Goal: Information Seeking & Learning: Get advice/opinions

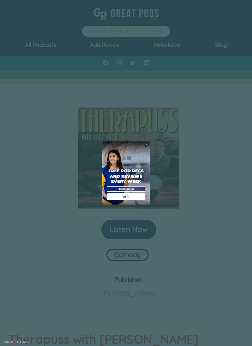
click at [148, 141] on div "Free Pod Recs and Reviews every week I'm In!" at bounding box center [125, 172] width 47 height 63
click at [88, 218] on div "X Free Pod Recs and Reviews every week I'm In! X Thanks Poddy People! See you T…" at bounding box center [126, 173] width 252 height 346
click at [144, 143] on div "Free Pod Recs and Reviews every week I'm In!" at bounding box center [125, 172] width 47 height 63
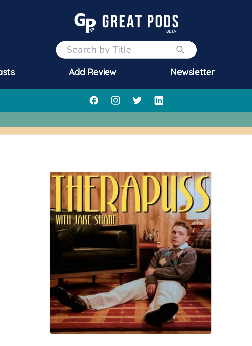
click at [89, 35] on input "search" at bounding box center [123, 31] width 68 height 8
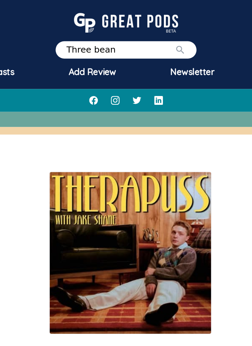
type input "Three bean"
click at [157, 31] on button "submit" at bounding box center [160, 31] width 7 height 8
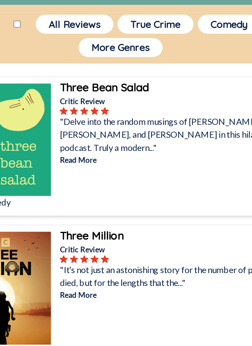
click at [88, 126] on b "Three Bean Salad" at bounding box center [116, 130] width 56 height 8
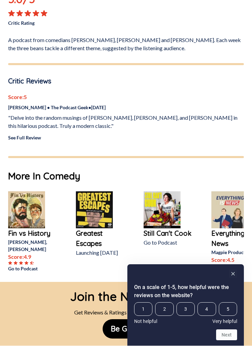
scroll to position [364, 0]
click at [32, 137] on link "See Full Review" at bounding box center [24, 138] width 33 height 6
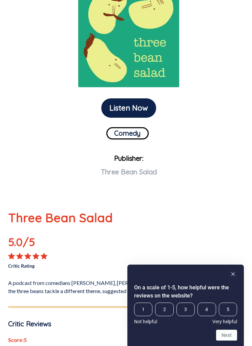
scroll to position [0, 0]
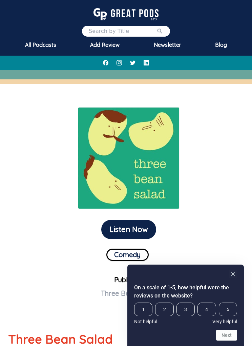
click at [42, 44] on div "All Podcasts" at bounding box center [40, 45] width 47 height 16
click at [46, 44] on div "All Podcasts" at bounding box center [40, 45] width 47 height 16
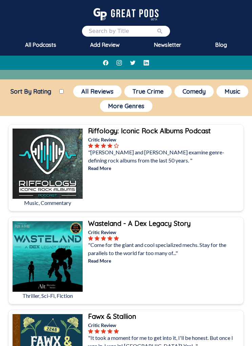
click at [64, 93] on input "Sort By Rating" at bounding box center [61, 91] width 4 height 4
checkbox input "true"
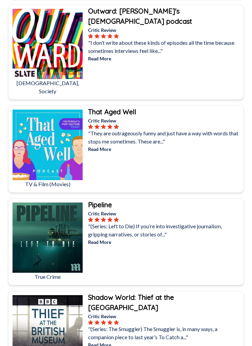
scroll to position [1241, 0]
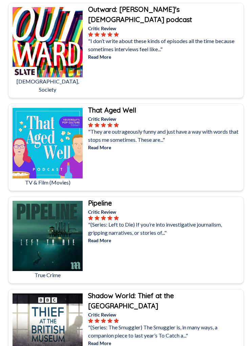
click at [108, 106] on b "That Aged Well" at bounding box center [112, 110] width 48 height 8
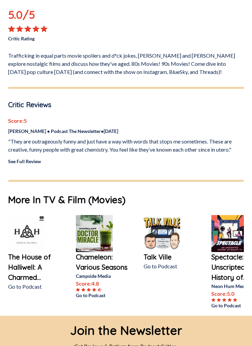
scroll to position [349, 0]
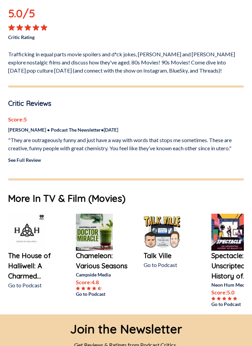
click at [28, 159] on link "See Full Review" at bounding box center [24, 160] width 33 height 6
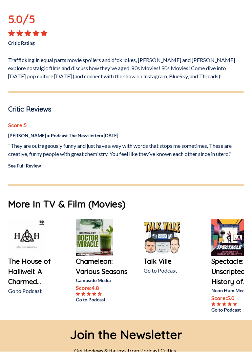
scroll to position [361, 0]
